Goal: Task Accomplishment & Management: Use online tool/utility

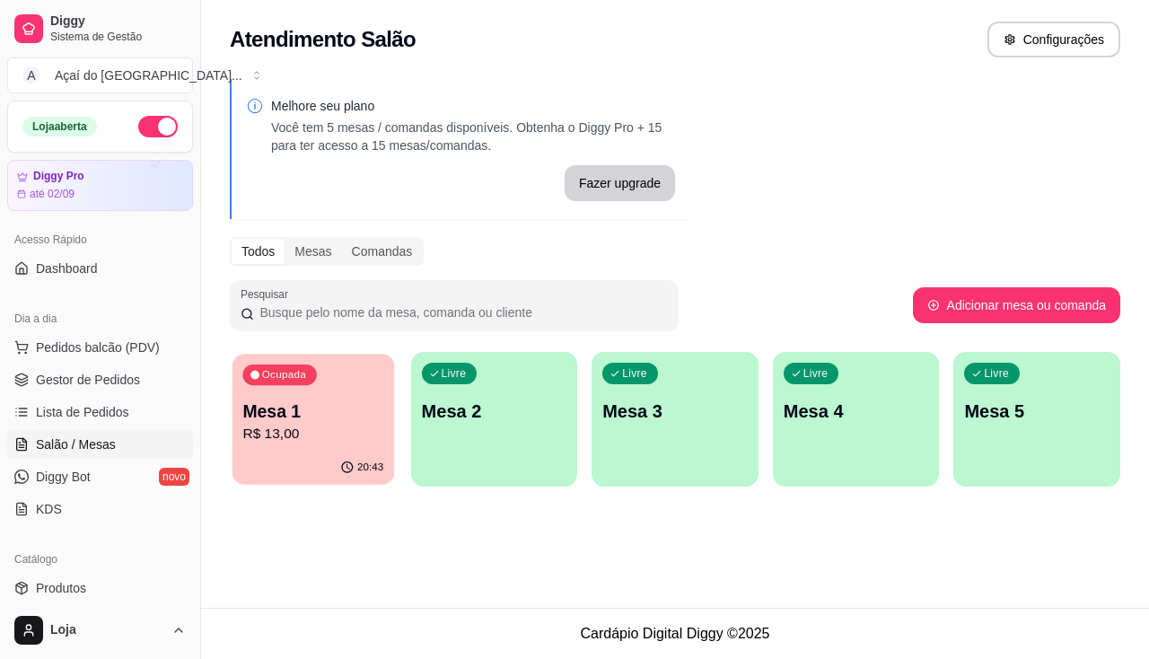
click at [312, 444] on p "R$ 13,00" at bounding box center [312, 434] width 141 height 21
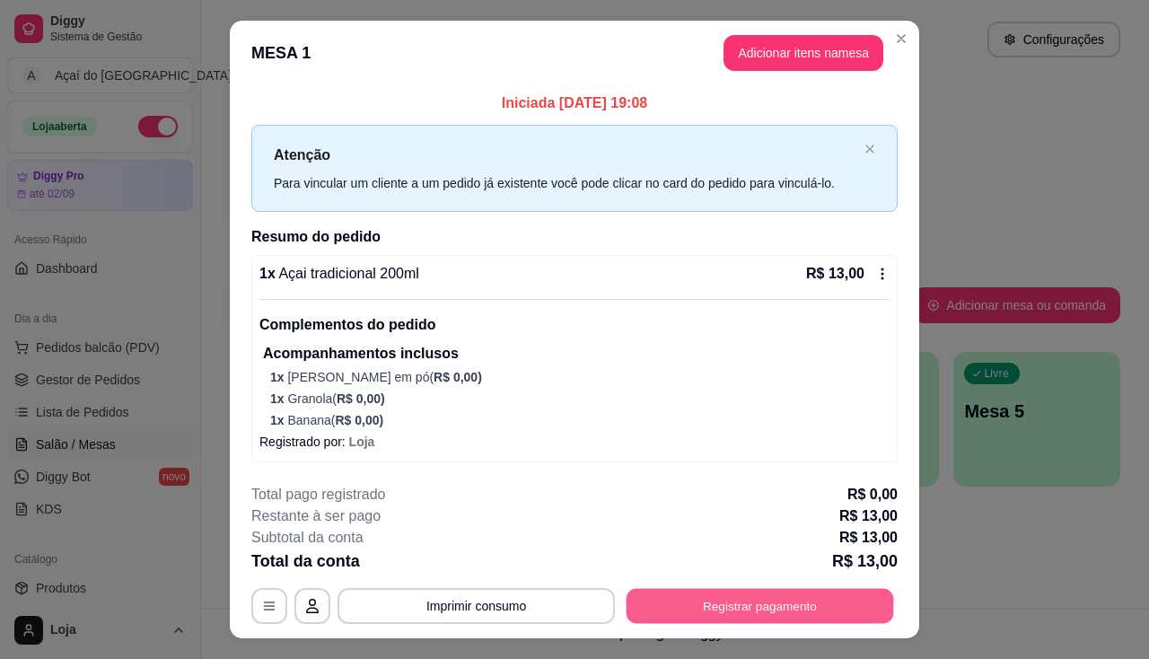
click at [656, 604] on button "Registrar pagamento" at bounding box center [760, 606] width 267 height 35
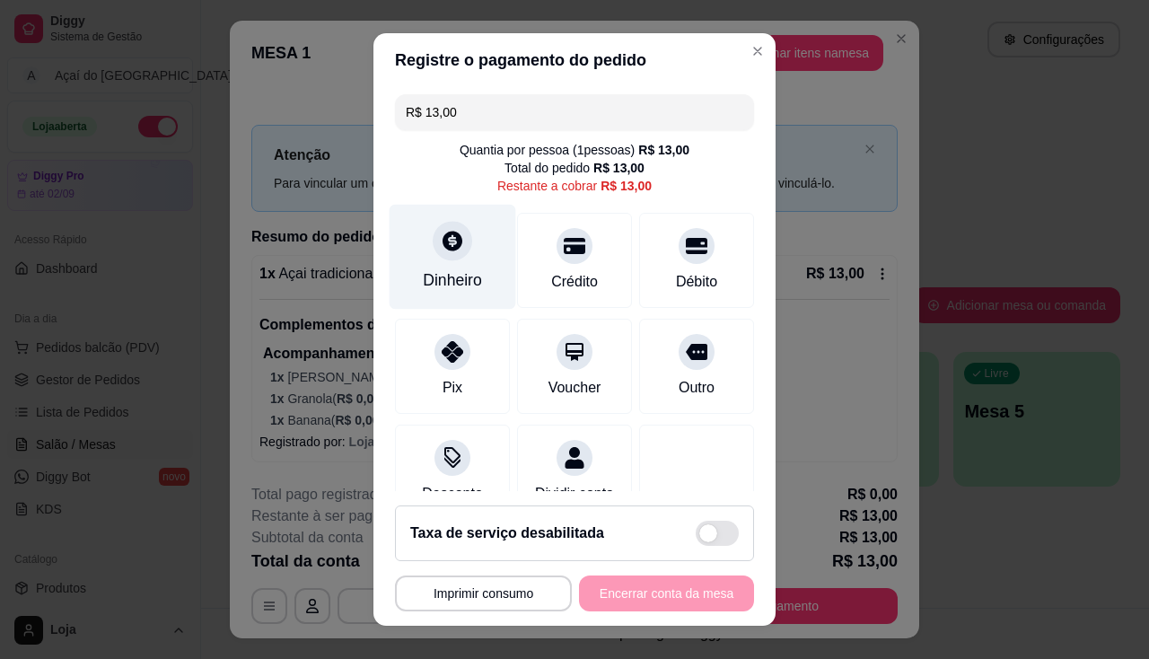
click at [455, 259] on div "Dinheiro" at bounding box center [453, 256] width 127 height 105
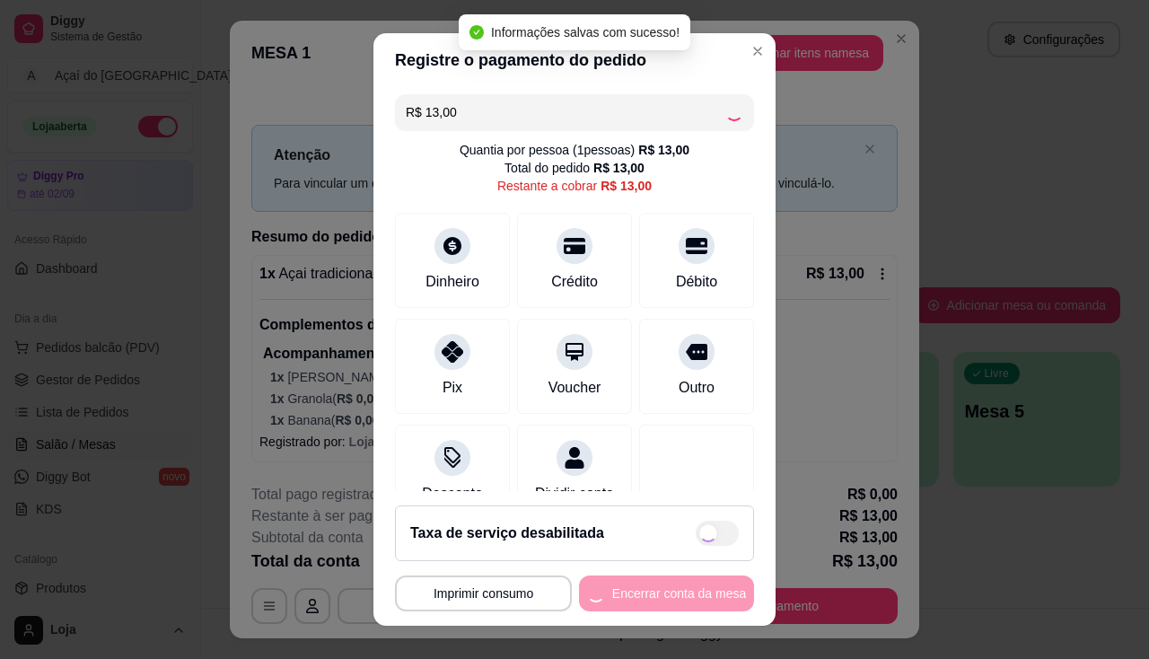
click at [677, 608] on div "**********" at bounding box center [574, 593] width 359 height 36
type input "R$ 0,00"
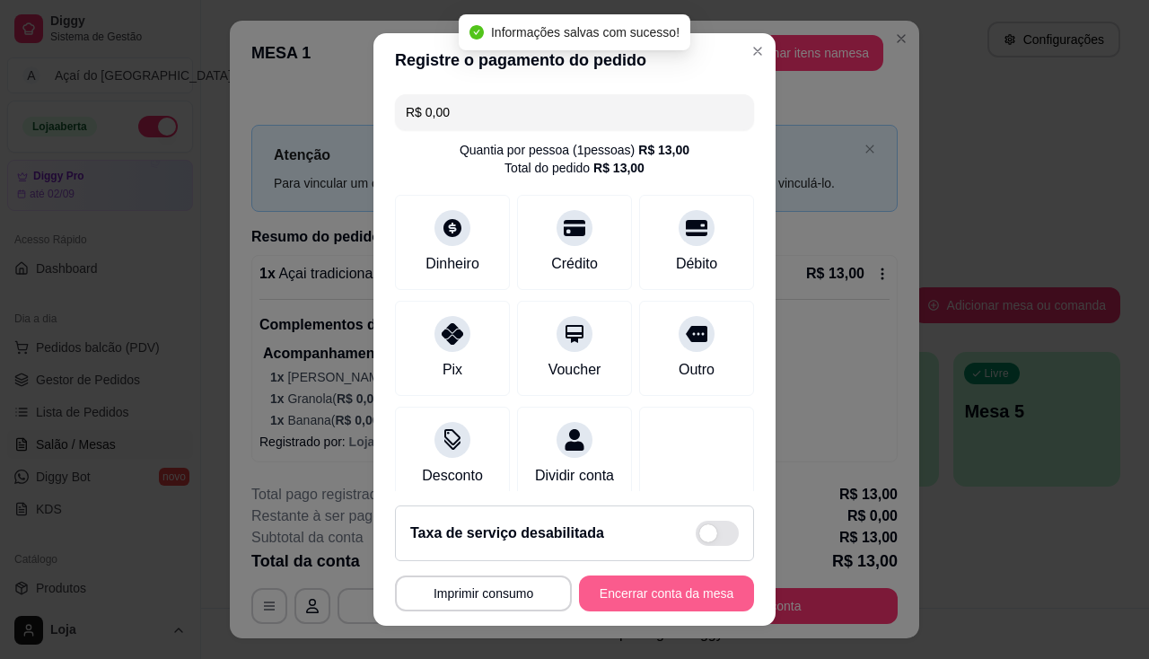
click at [677, 608] on button "Encerrar conta da mesa" at bounding box center [666, 593] width 175 height 36
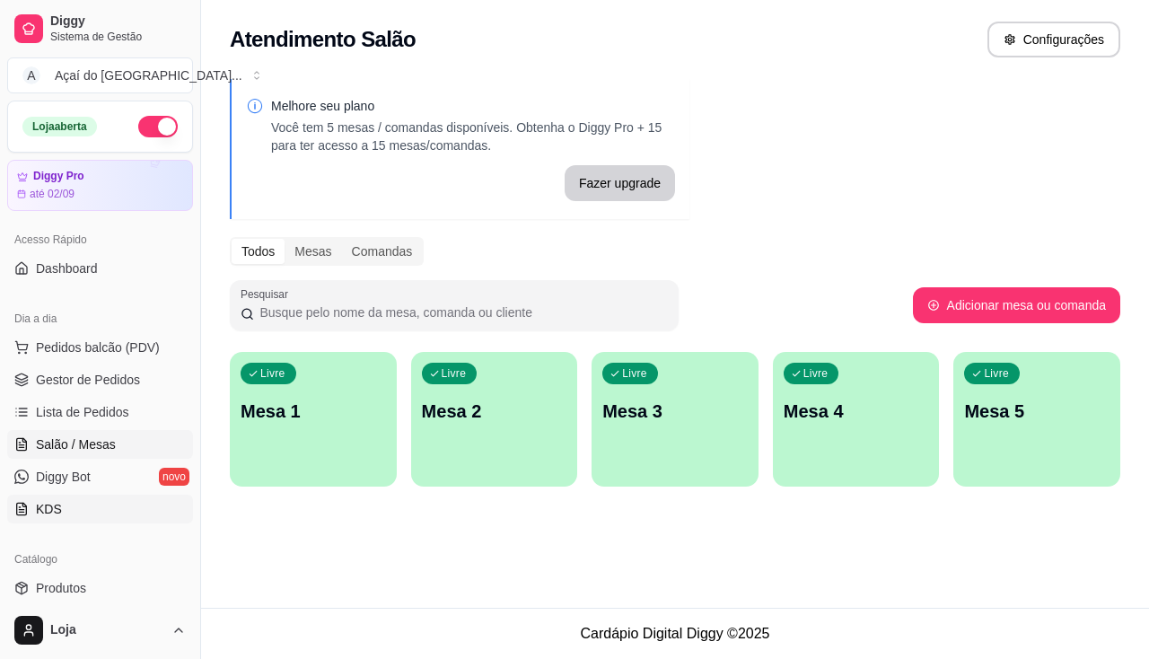
scroll to position [90, 0]
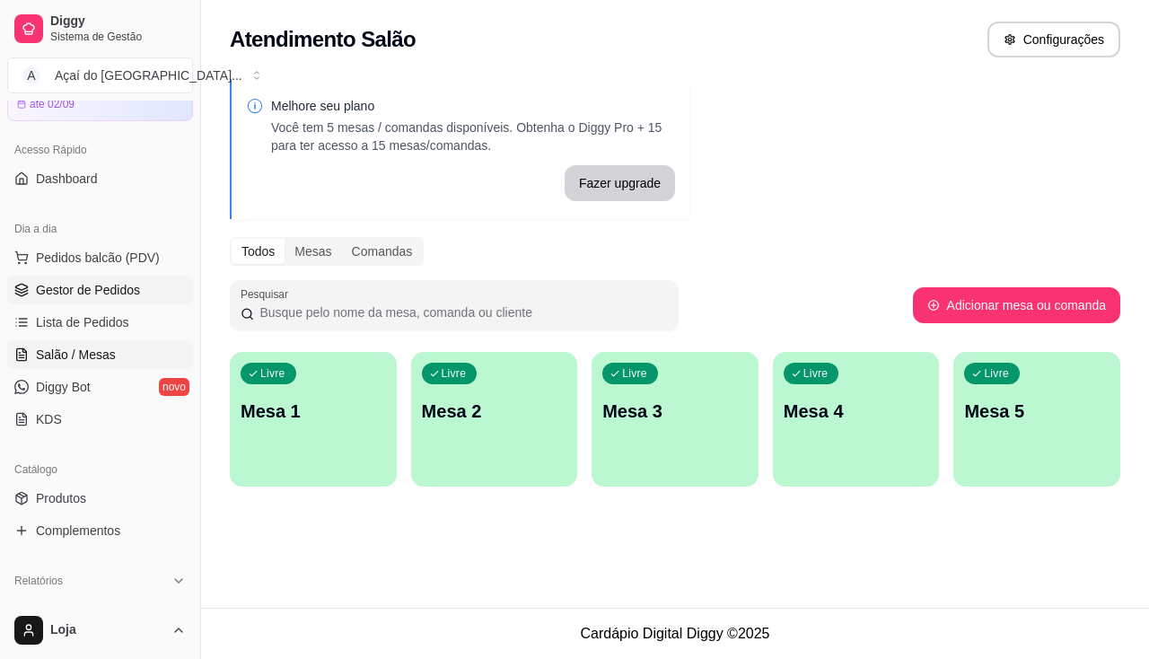
click at [65, 296] on span "Gestor de Pedidos" at bounding box center [88, 290] width 104 height 18
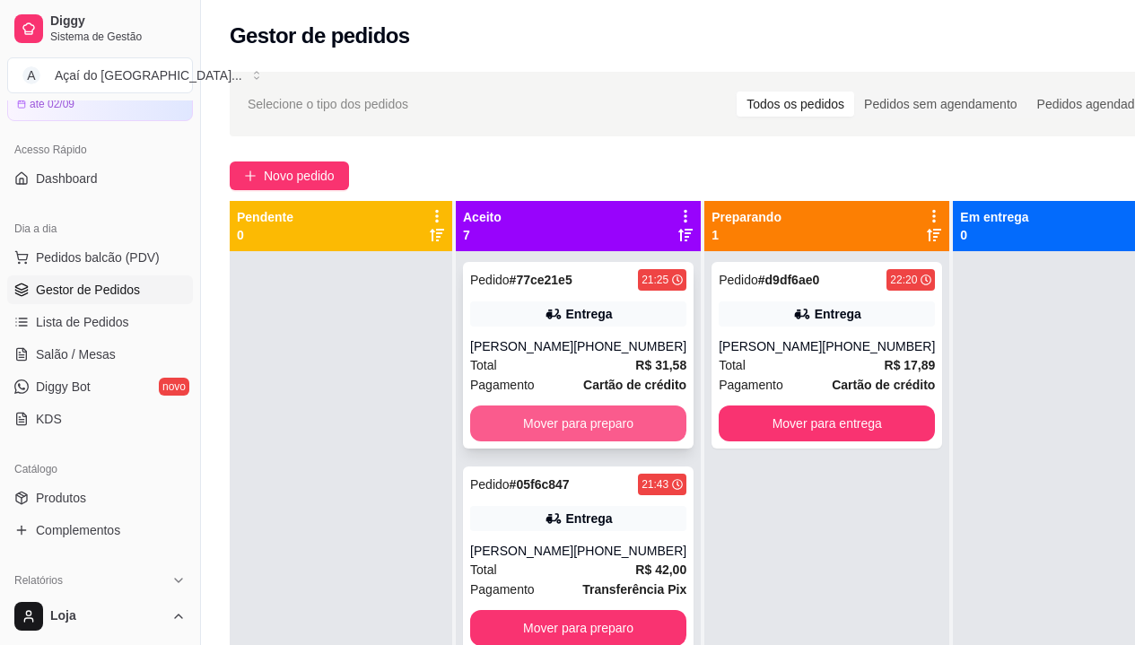
click at [536, 434] on button "Mover para preparo" at bounding box center [578, 424] width 216 height 36
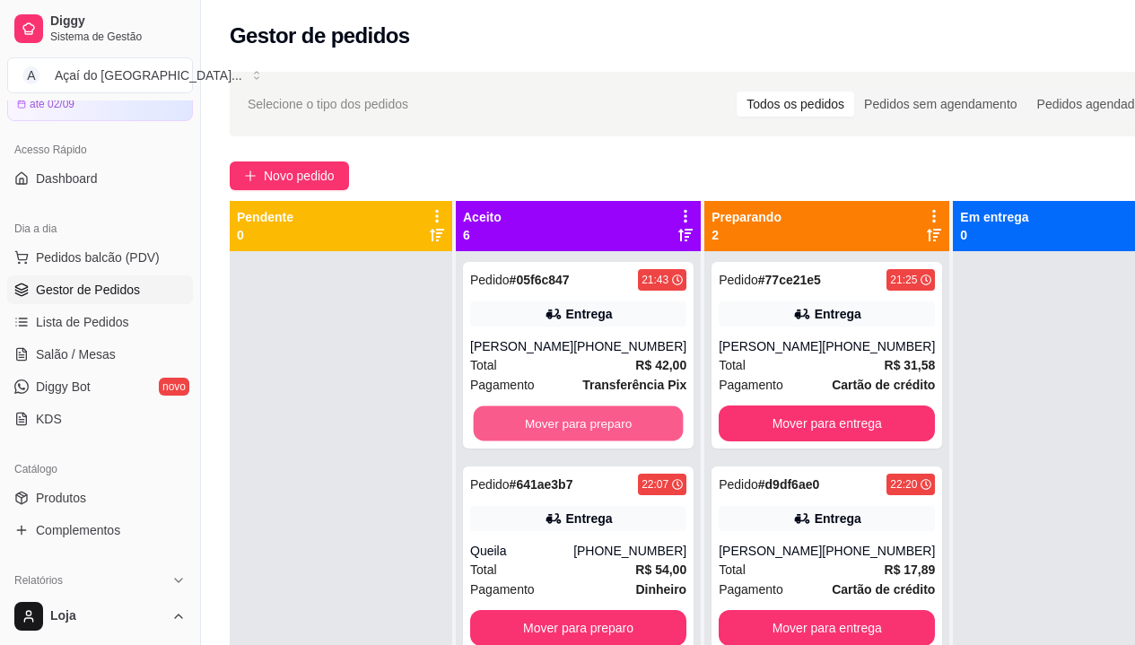
click at [536, 434] on button "Mover para preparo" at bounding box center [579, 424] width 210 height 35
click at [536, 434] on button "Mover para preparo" at bounding box center [578, 424] width 216 height 36
click at [536, 434] on button "Mover para preparo" at bounding box center [579, 424] width 210 height 35
click at [536, 434] on button "Mover para preparo" at bounding box center [578, 424] width 216 height 36
click at [536, 434] on button "Mover para preparo" at bounding box center [579, 424] width 210 height 35
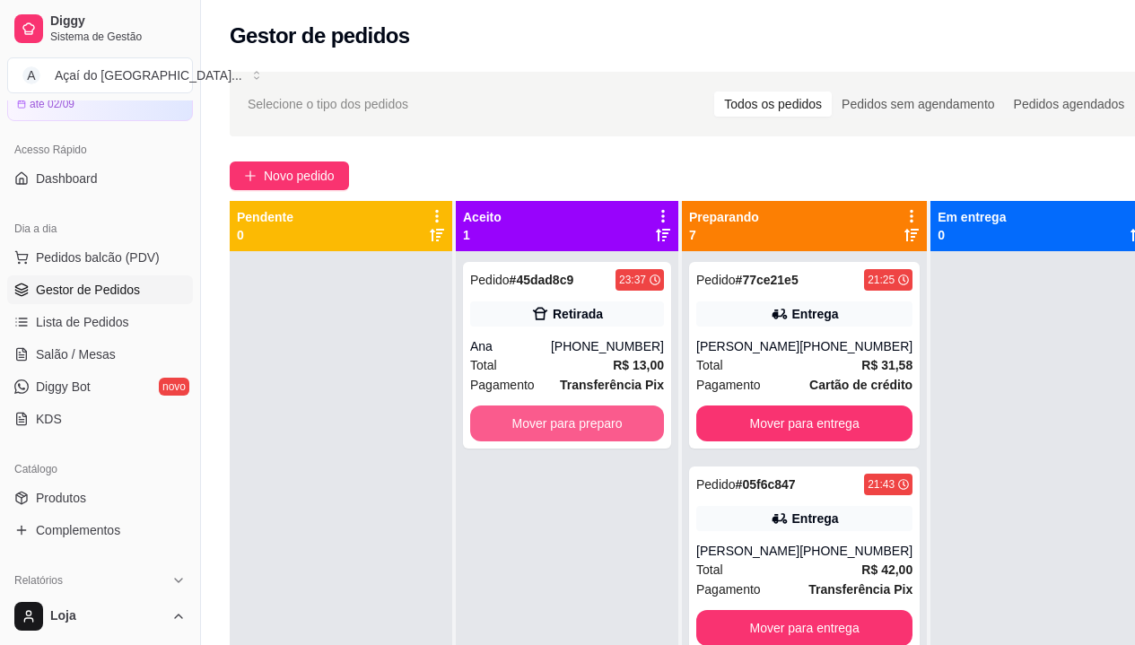
click at [536, 434] on button "Mover para preparo" at bounding box center [567, 424] width 194 height 36
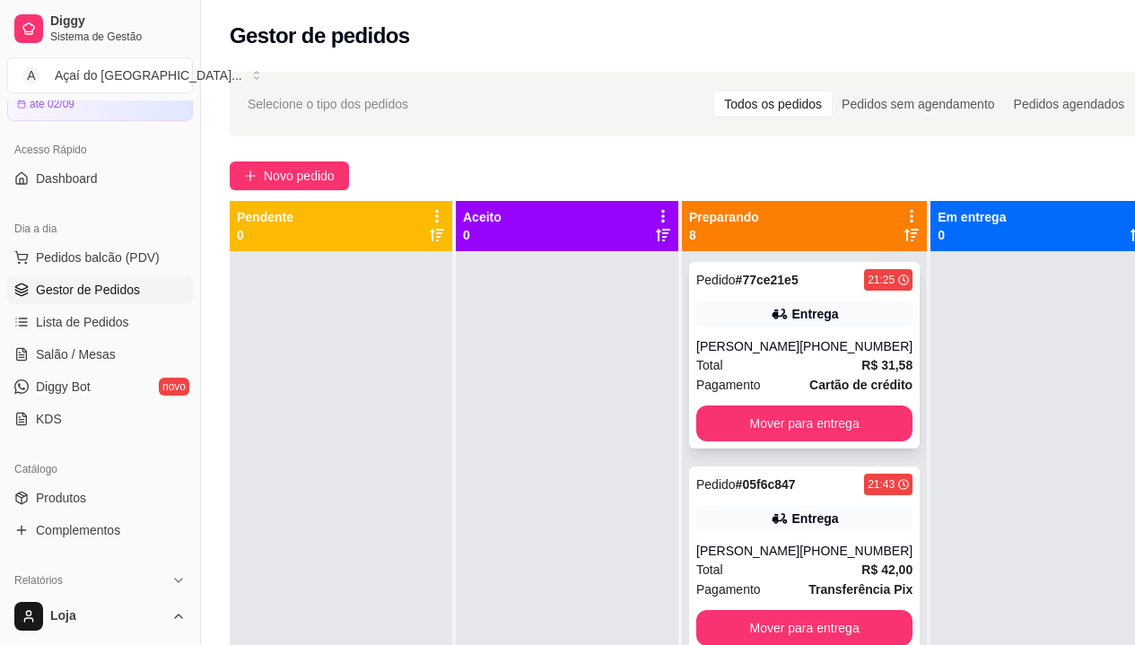
click at [779, 442] on div "Pedido # 77ce21e5 21:25 Entrega [PERSON_NAME] [PHONE_NUMBER] Total R$ 31,58 Pag…" at bounding box center [804, 355] width 231 height 187
click at [797, 421] on button "Mover para entrega" at bounding box center [805, 424] width 216 height 36
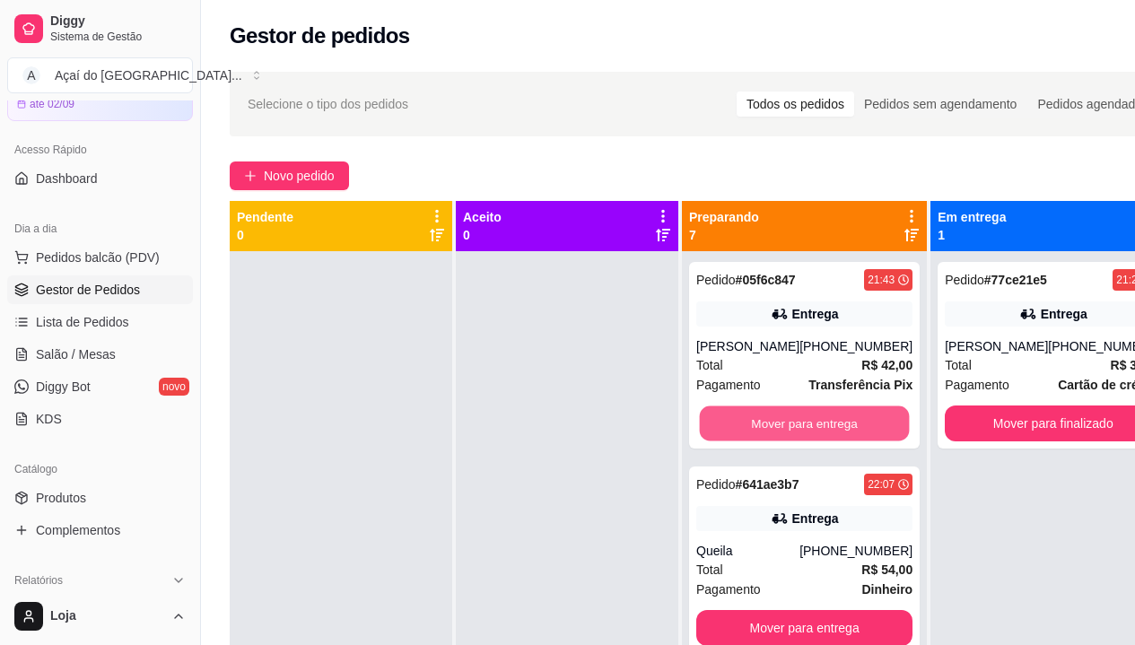
click at [797, 421] on button "Mover para entrega" at bounding box center [805, 424] width 210 height 35
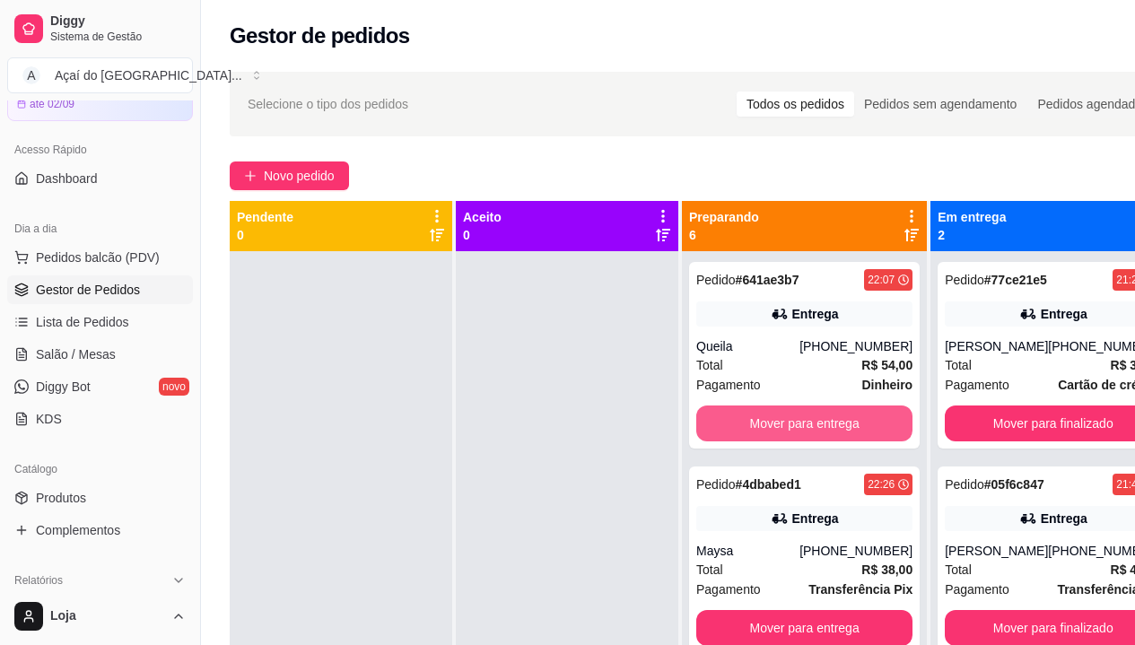
click at [797, 421] on button "Mover para entrega" at bounding box center [805, 424] width 216 height 36
click at [797, 421] on button "Mover para entrega" at bounding box center [805, 424] width 210 height 35
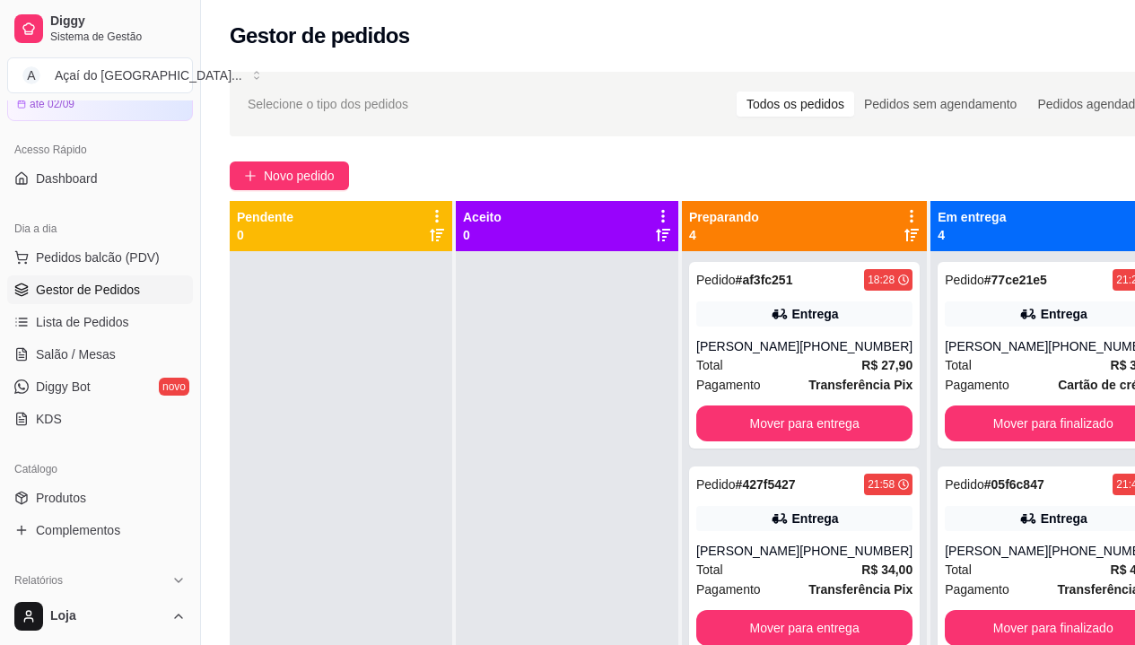
click at [797, 421] on div "Pedido # af3fc251 18:28 Entrega [PERSON_NAME] [PHONE_NUMBER] Total R$ 27,90 Pag…" at bounding box center [804, 355] width 231 height 187
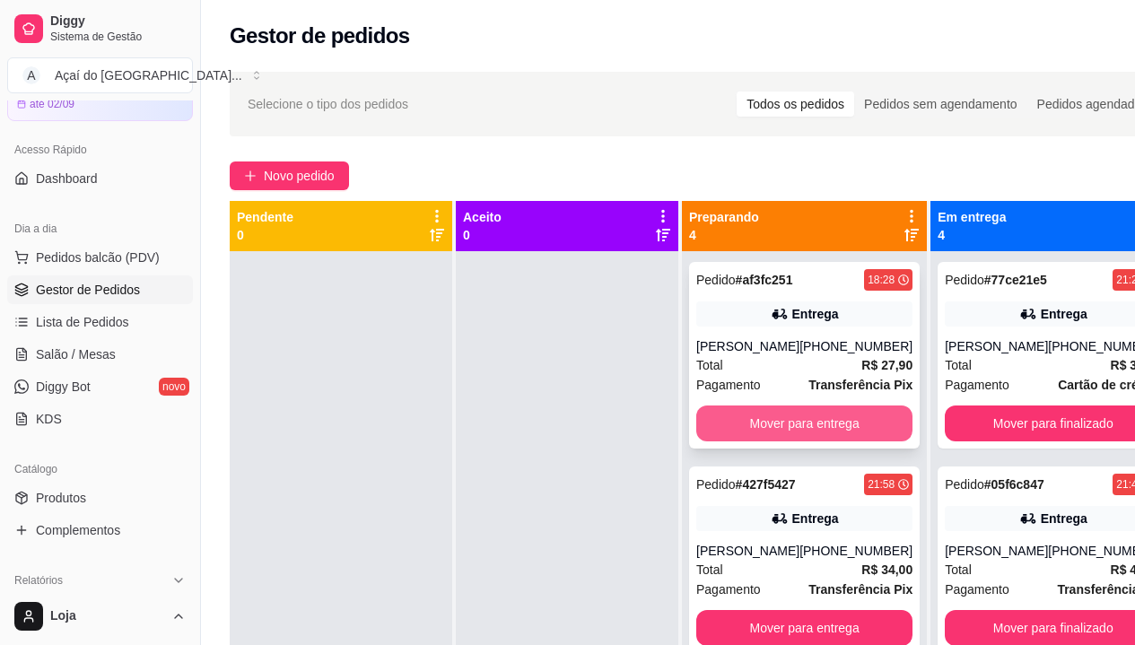
click at [839, 441] on button "Mover para entrega" at bounding box center [805, 424] width 216 height 36
click at [839, 441] on button "Mover para entrega" at bounding box center [805, 424] width 210 height 35
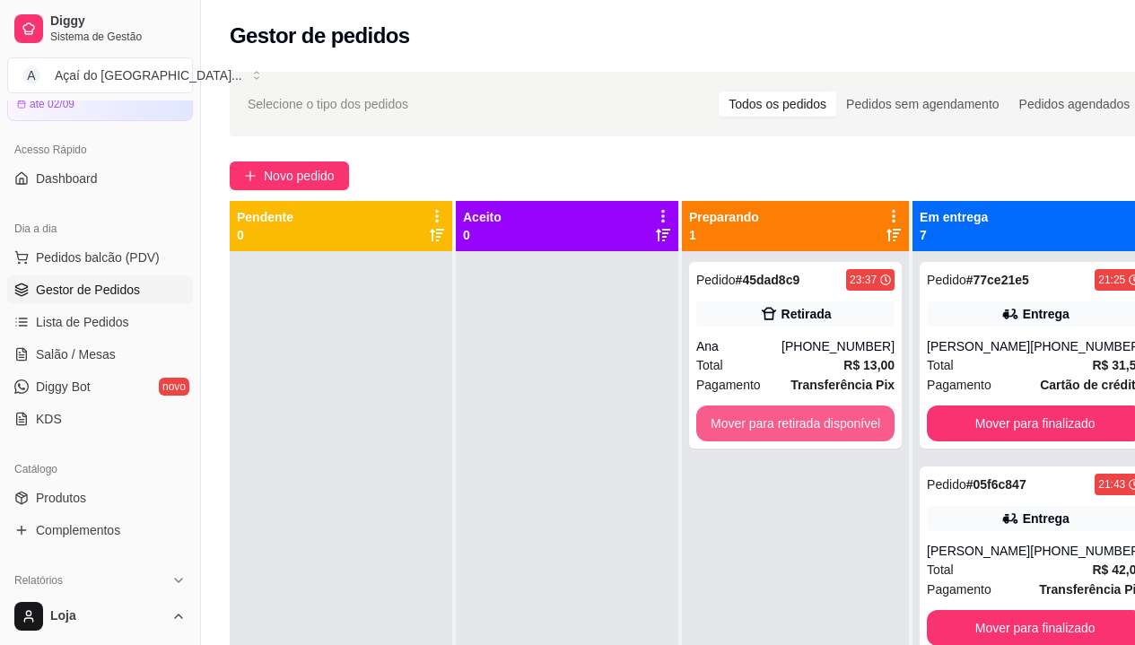
click at [839, 441] on button "Mover para retirada disponível" at bounding box center [796, 424] width 198 height 36
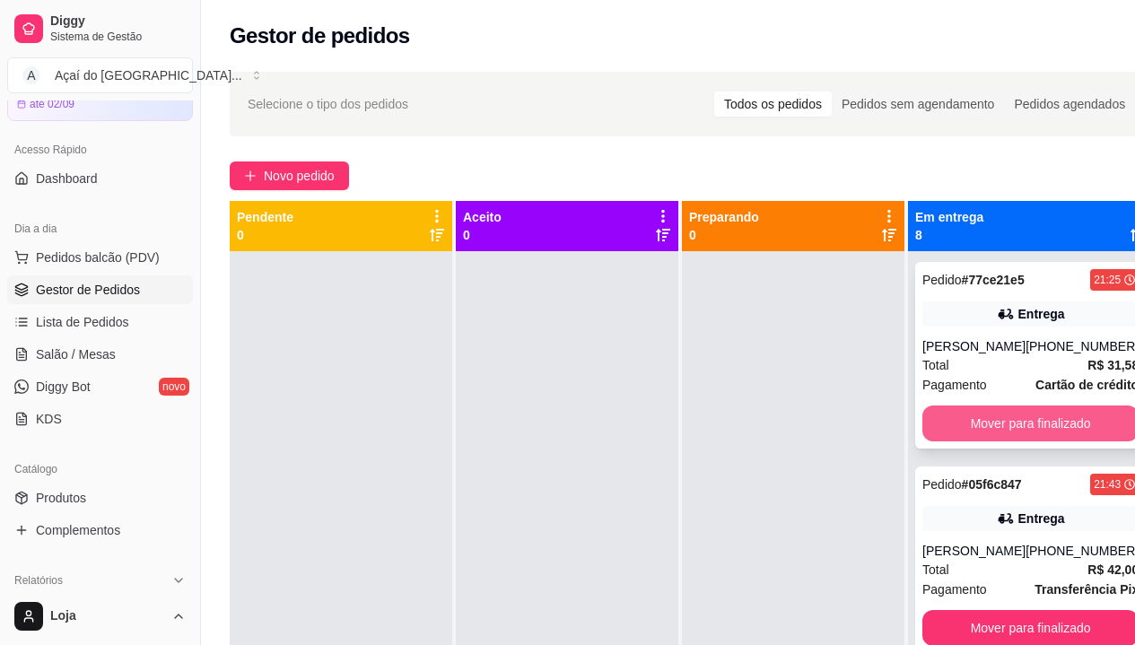
click at [931, 424] on button "Mover para finalizado" at bounding box center [1031, 424] width 216 height 36
click at [954, 415] on button "Mover para finalizado" at bounding box center [1031, 424] width 216 height 36
click at [954, 415] on button "Mover para finalizado" at bounding box center [1031, 424] width 210 height 35
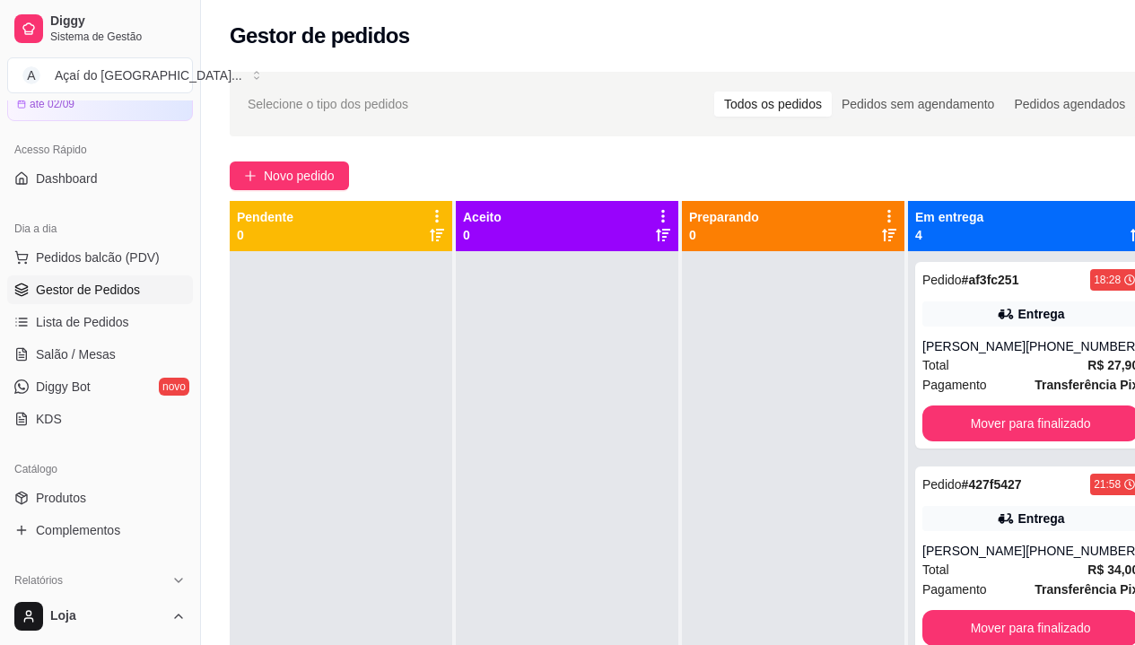
click at [954, 415] on div "Pedido # af3fc251 18:28 Entrega [PERSON_NAME] [PHONE_NUMBER] Total R$ 27,90 Pag…" at bounding box center [1031, 355] width 231 height 187
click at [968, 441] on button "Mover para finalizado" at bounding box center [1031, 424] width 216 height 36
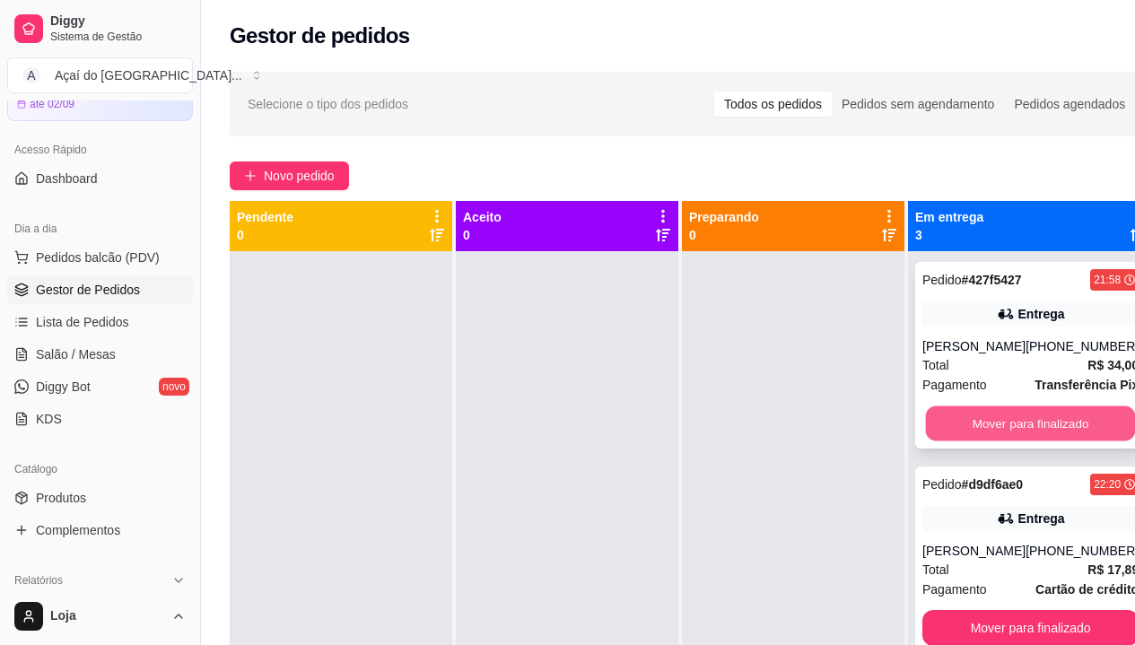
click at [968, 431] on button "Mover para finalizado" at bounding box center [1031, 424] width 210 height 35
click at [968, 431] on button "Mover para finalizado" at bounding box center [1031, 424] width 216 height 36
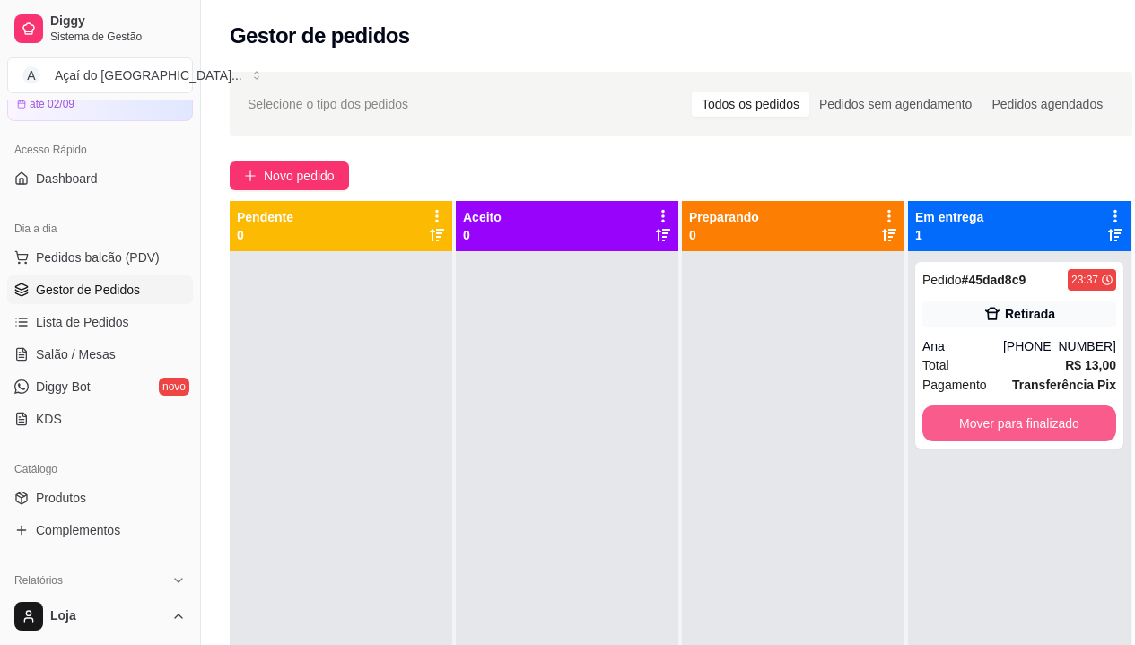
click at [968, 431] on button "Mover para finalizado" at bounding box center [1020, 424] width 194 height 36
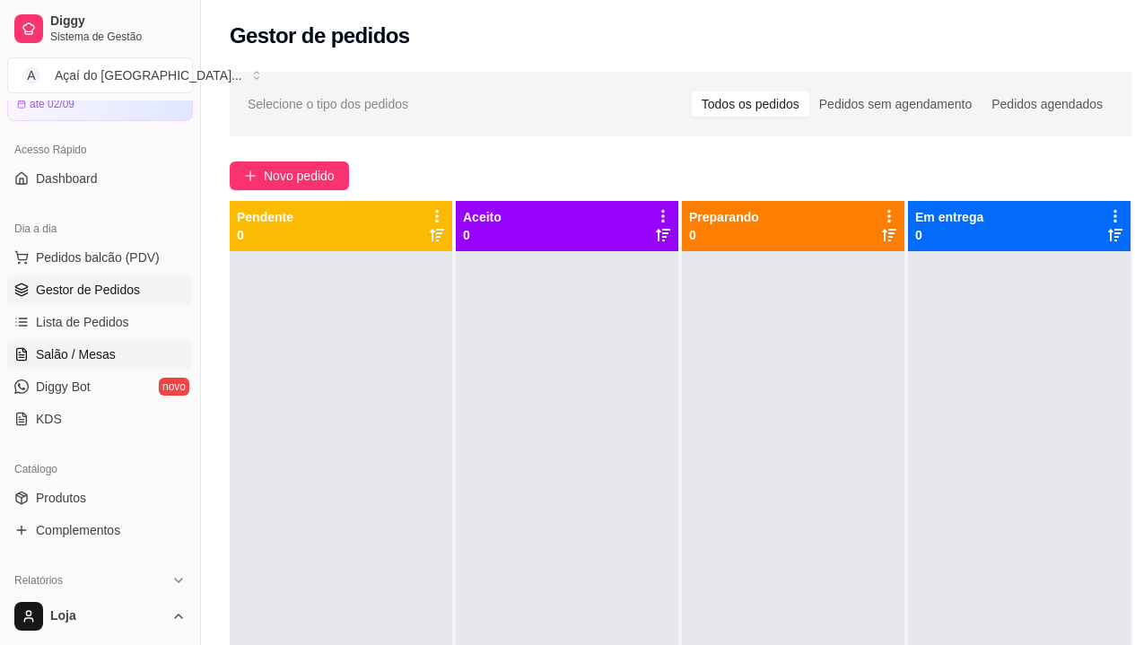
click at [97, 348] on span "Salão / Mesas" at bounding box center [76, 355] width 80 height 18
